Goal: Navigation & Orientation: Find specific page/section

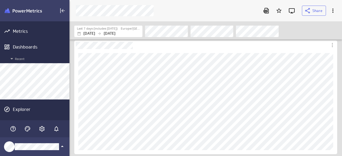
scroll to position [164, 280]
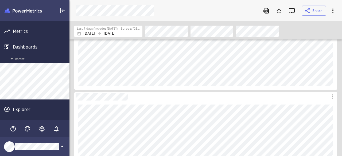
scroll to position [107, 0]
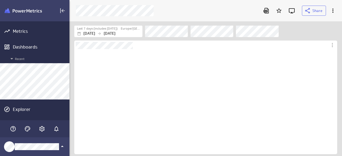
scroll to position [105, 263]
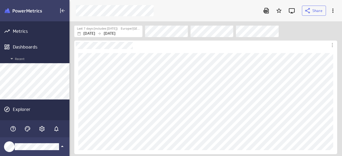
click at [188, 13] on div at bounding box center [166, 10] width 186 height 11
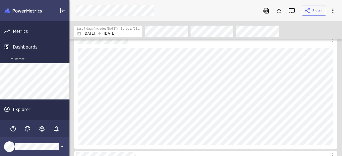
scroll to position [133, 0]
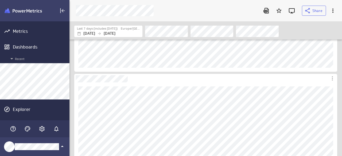
scroll to position [107, 0]
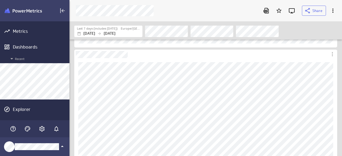
click at [315, 33] on div "Filters" at bounding box center [241, 31] width 192 height 12
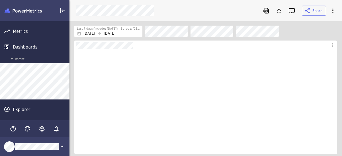
scroll to position [105, 263]
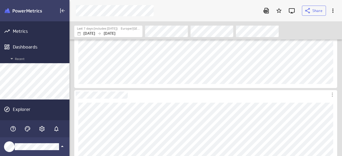
scroll to position [80, 0]
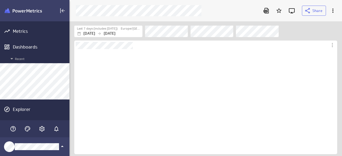
scroll to position [105, 263]
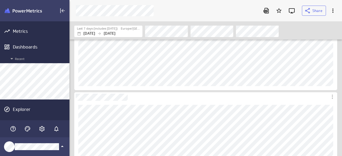
scroll to position [53, 0]
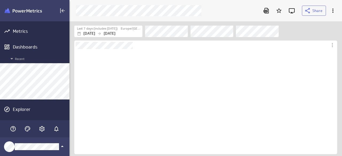
scroll to position [105, 263]
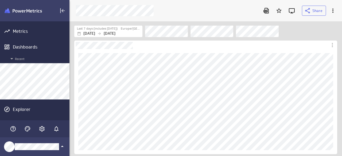
click at [320, 27] on div "Filters" at bounding box center [241, 31] width 192 height 12
